Goal: Task Accomplishment & Management: Complete application form

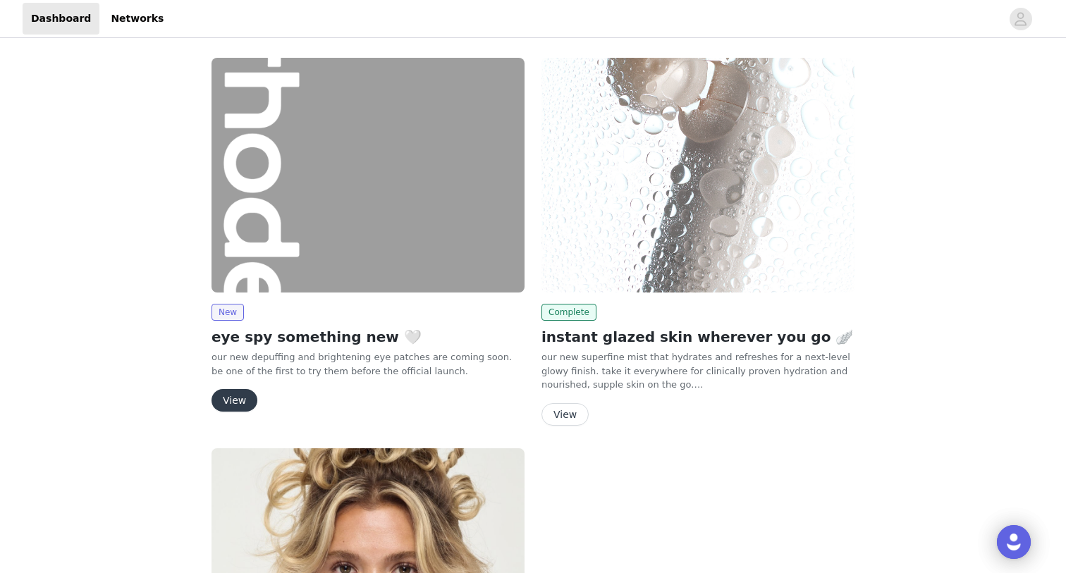
click at [222, 407] on button "View" at bounding box center [235, 400] width 46 height 23
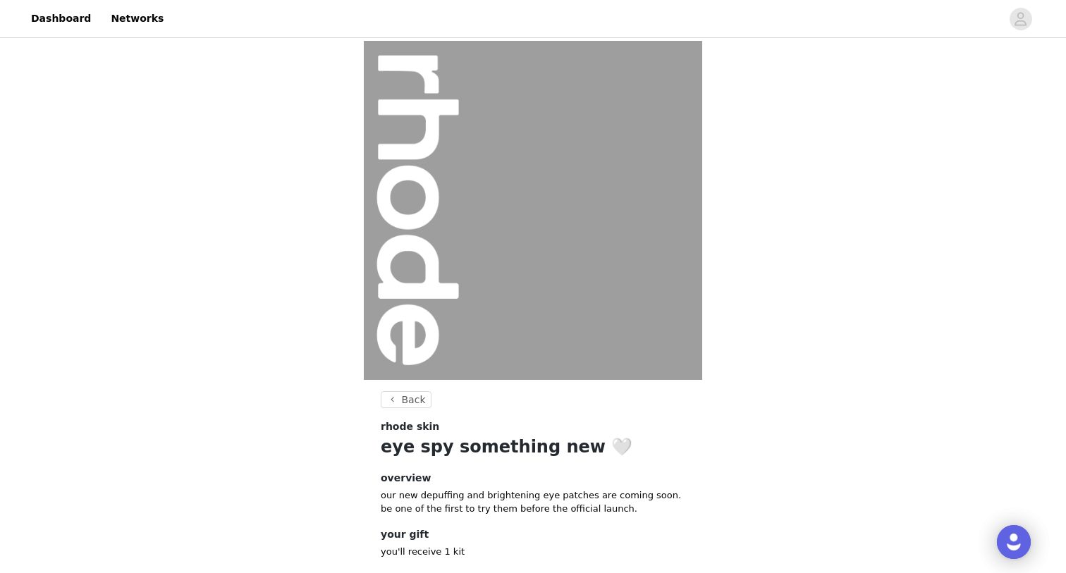
scroll to position [81, 0]
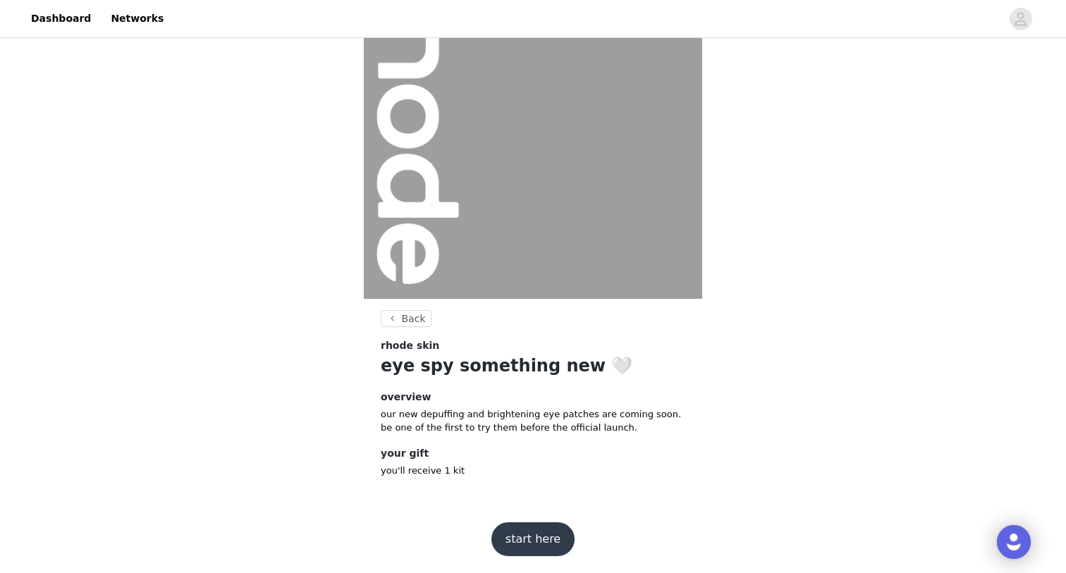
click at [522, 544] on button "start here" at bounding box center [532, 539] width 83 height 34
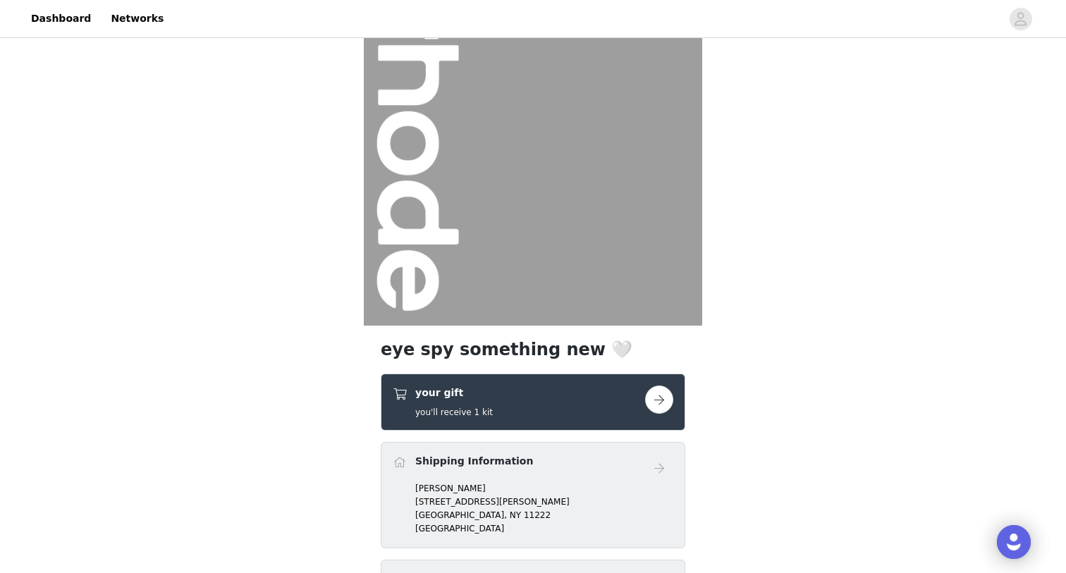
scroll to position [212, 0]
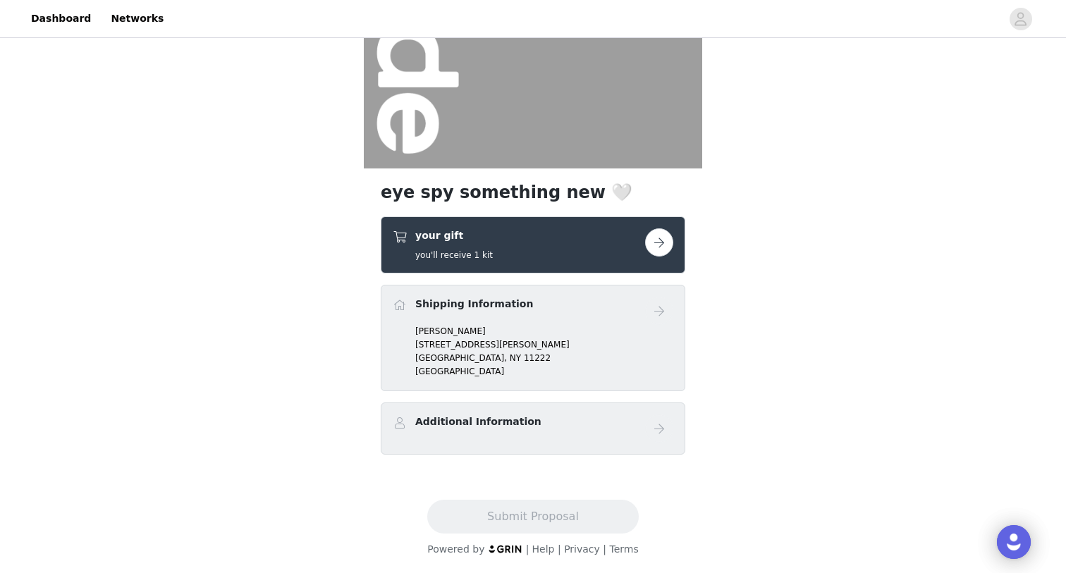
click at [589, 240] on div "your gift you'll receive 1 kit" at bounding box center [519, 244] width 252 height 33
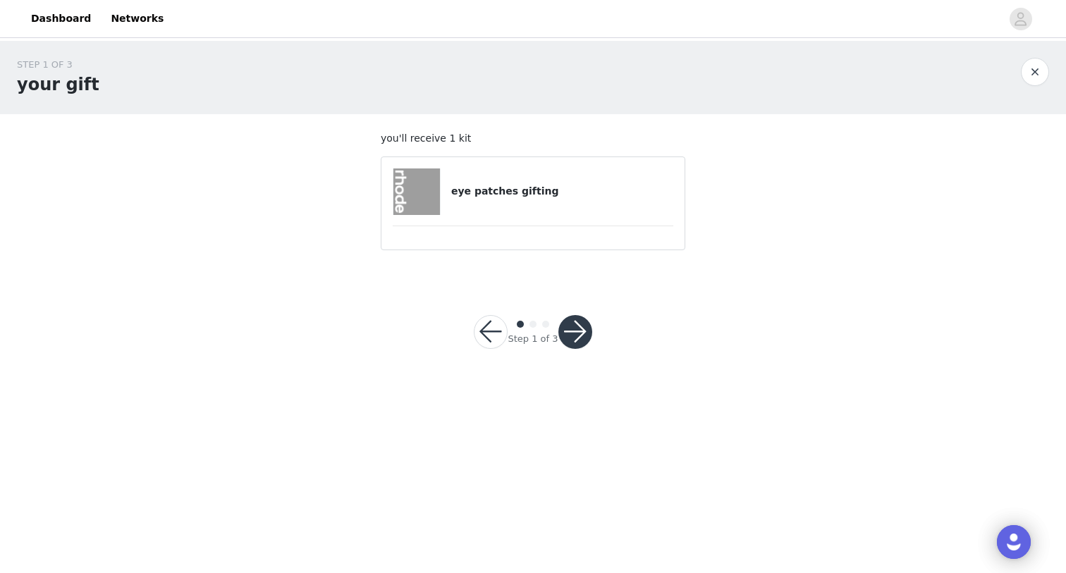
click at [549, 182] on div "eye patches gifting" at bounding box center [533, 192] width 281 height 47
click at [580, 336] on button "button" at bounding box center [575, 332] width 34 height 34
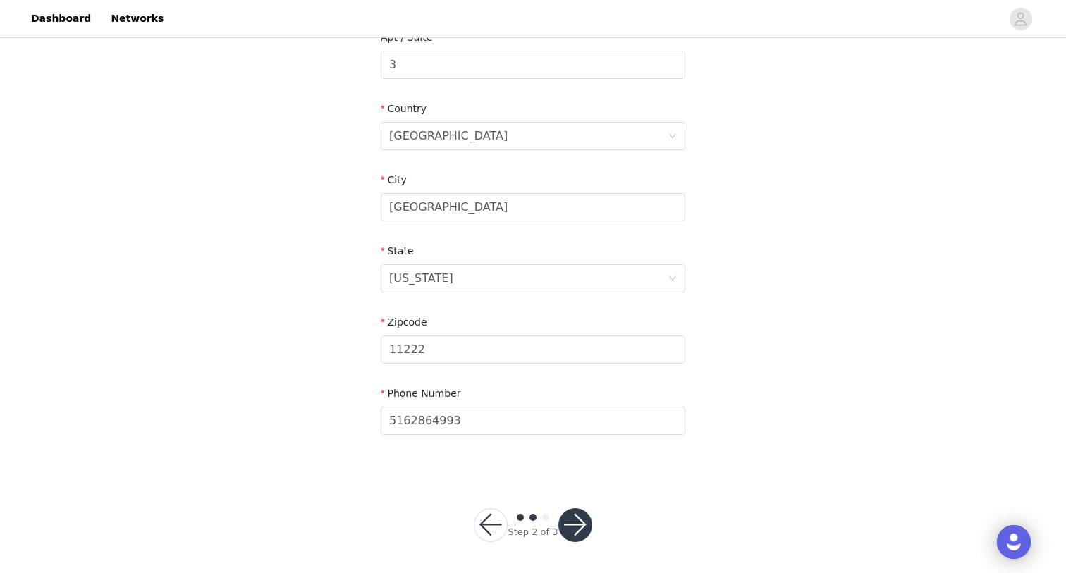
scroll to position [388, 0]
click at [563, 524] on button "button" at bounding box center [575, 523] width 34 height 34
